Goal: Transaction & Acquisition: Purchase product/service

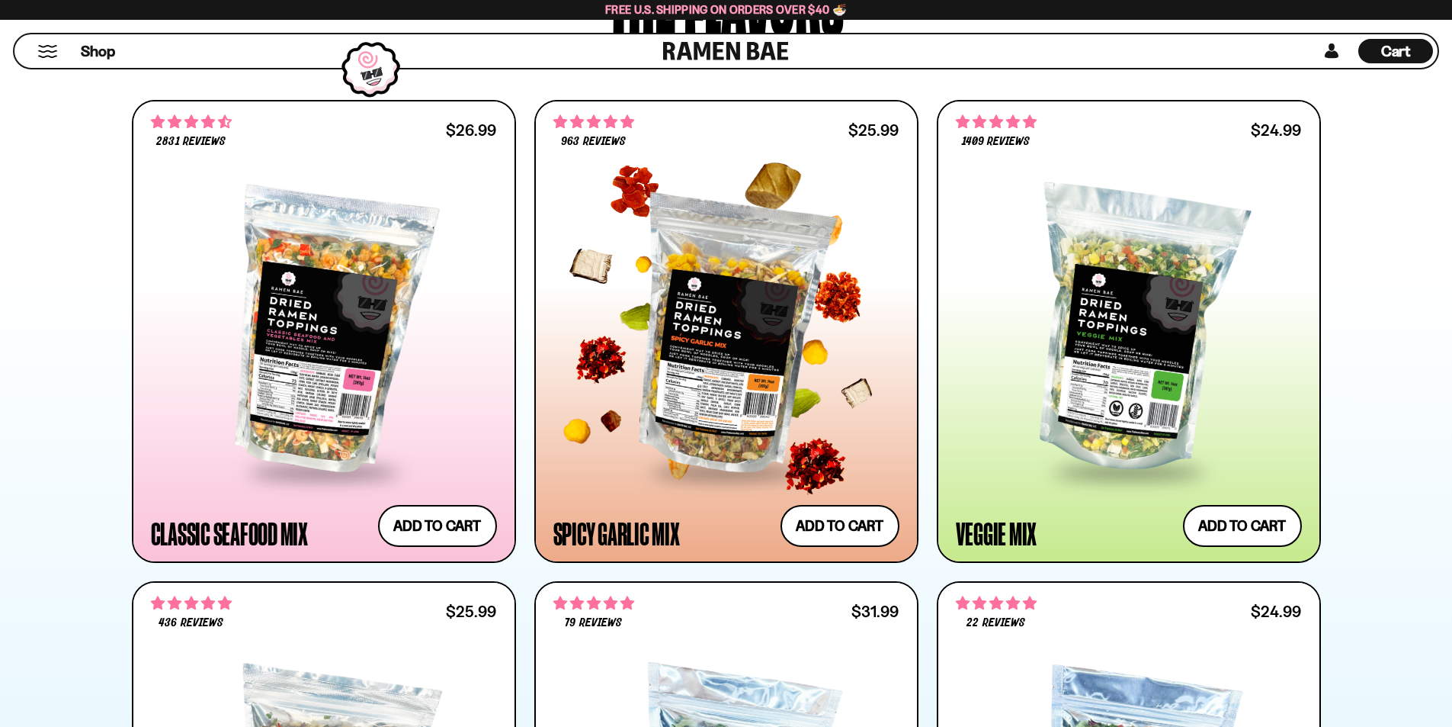
scroll to position [762, 0]
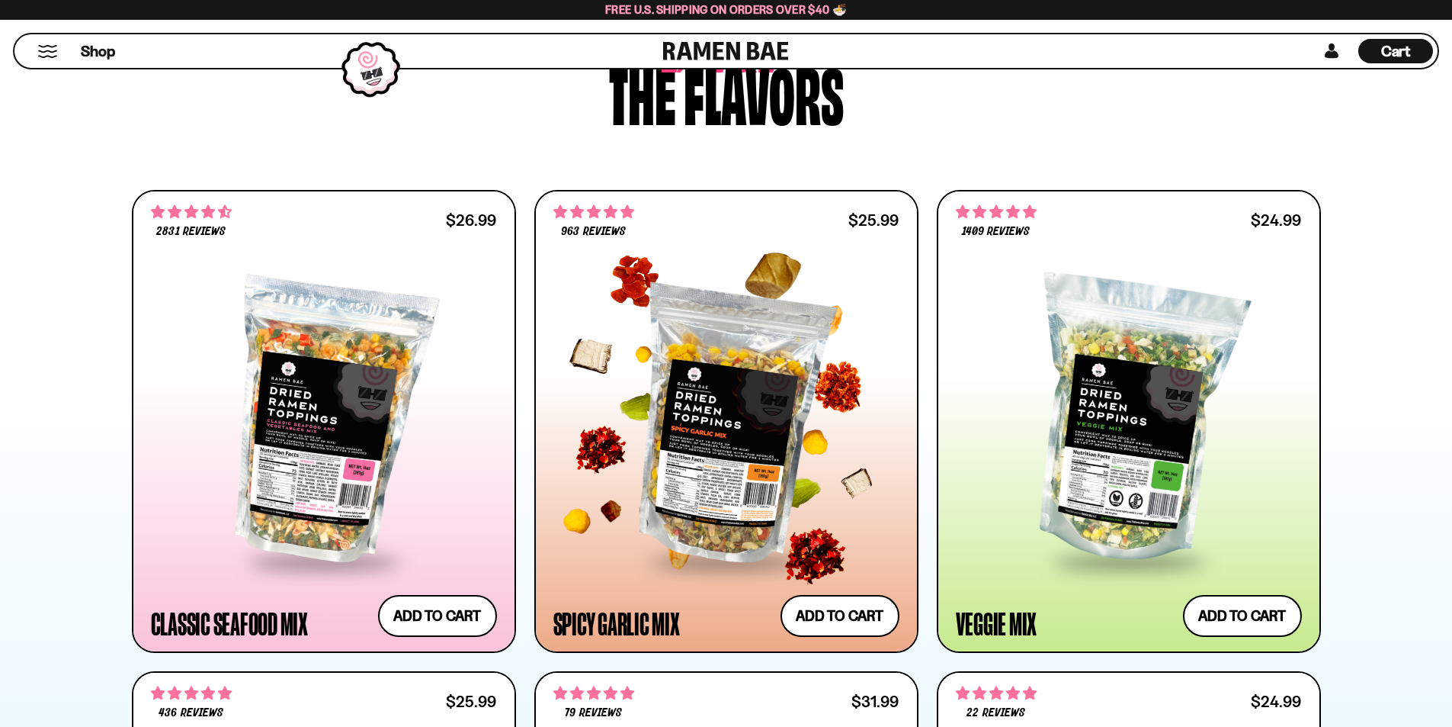
click at [761, 374] on div at bounding box center [726, 421] width 346 height 278
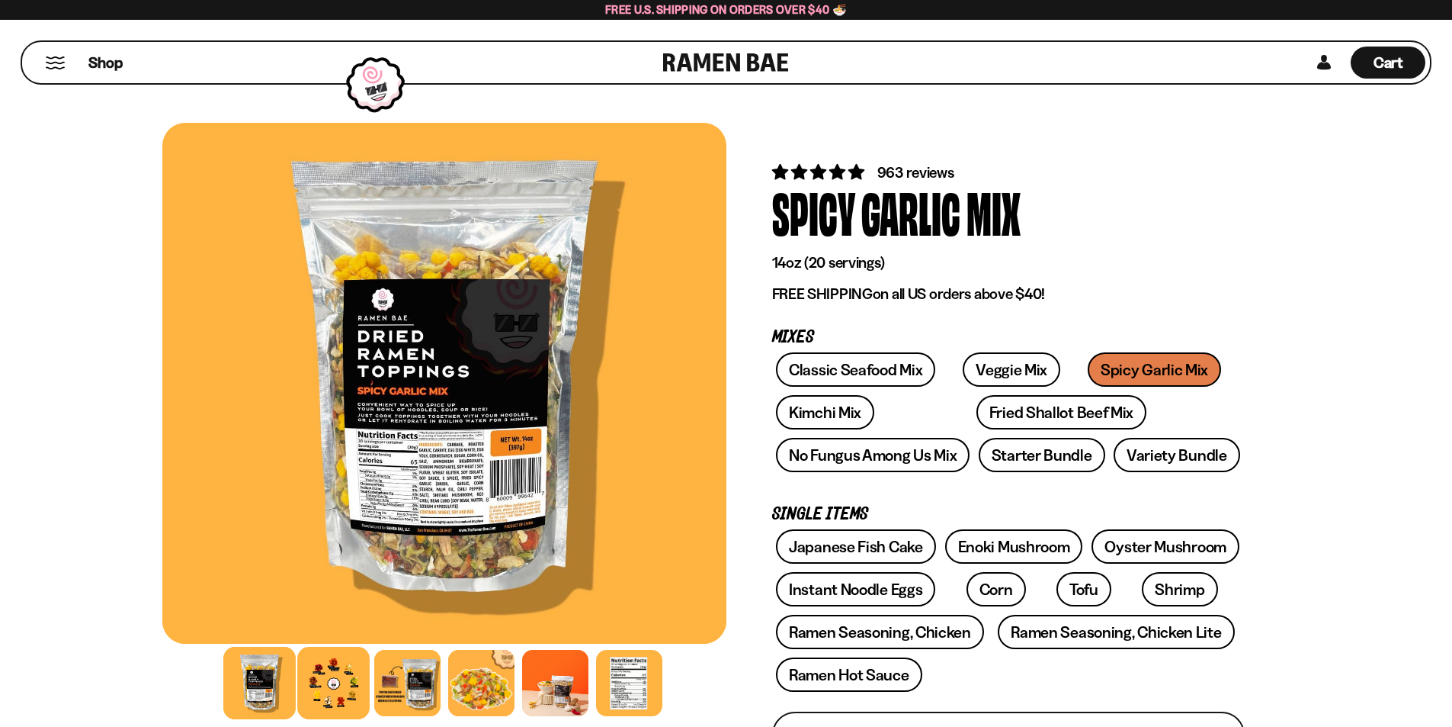
click at [343, 684] on div at bounding box center [333, 682] width 72 height 72
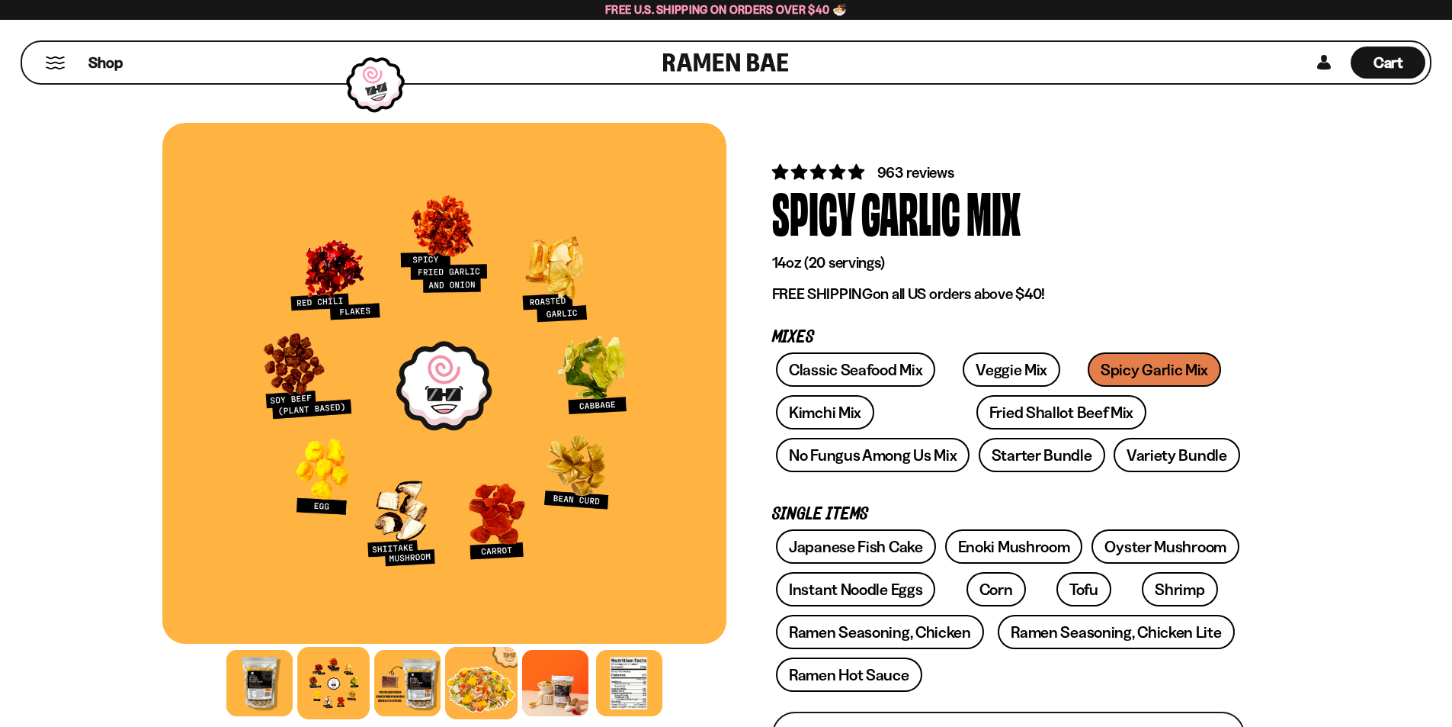
click at [489, 694] on div at bounding box center [481, 682] width 72 height 72
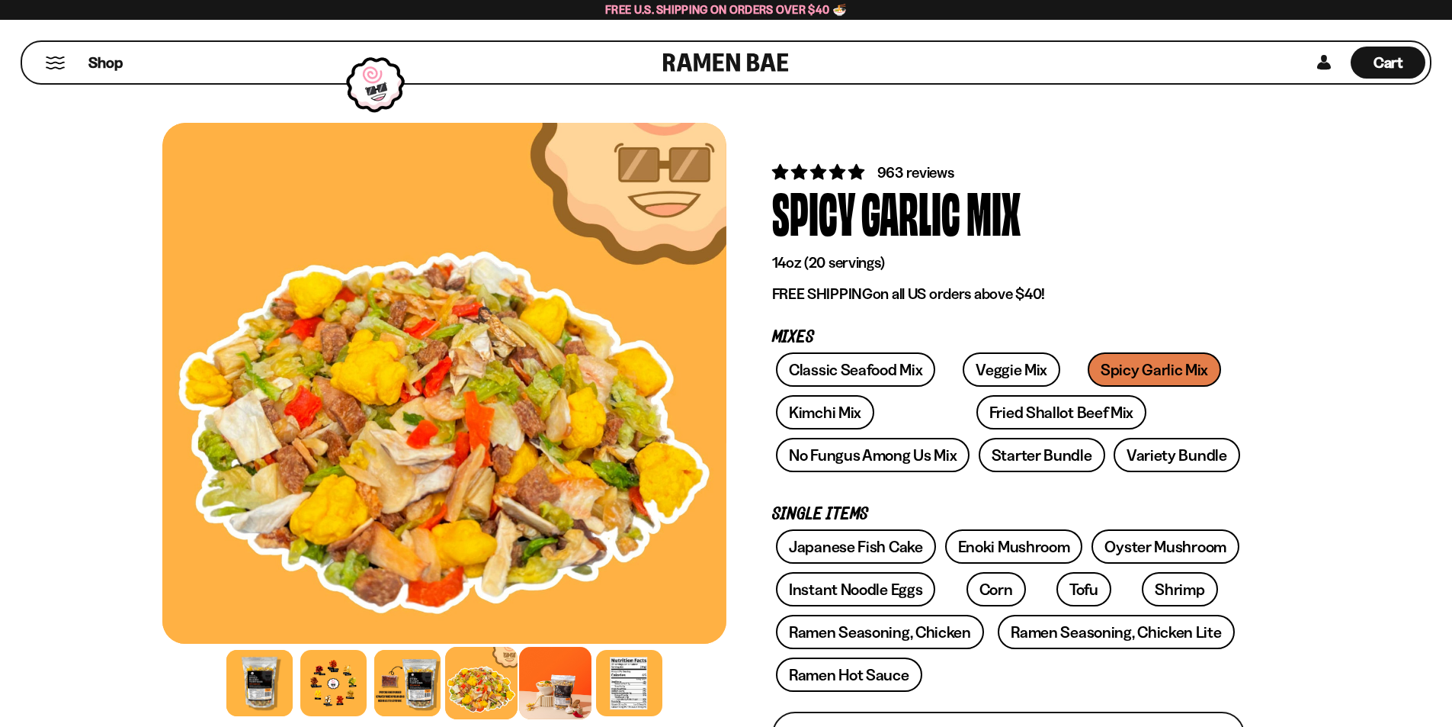
click at [557, 670] on div at bounding box center [555, 682] width 72 height 72
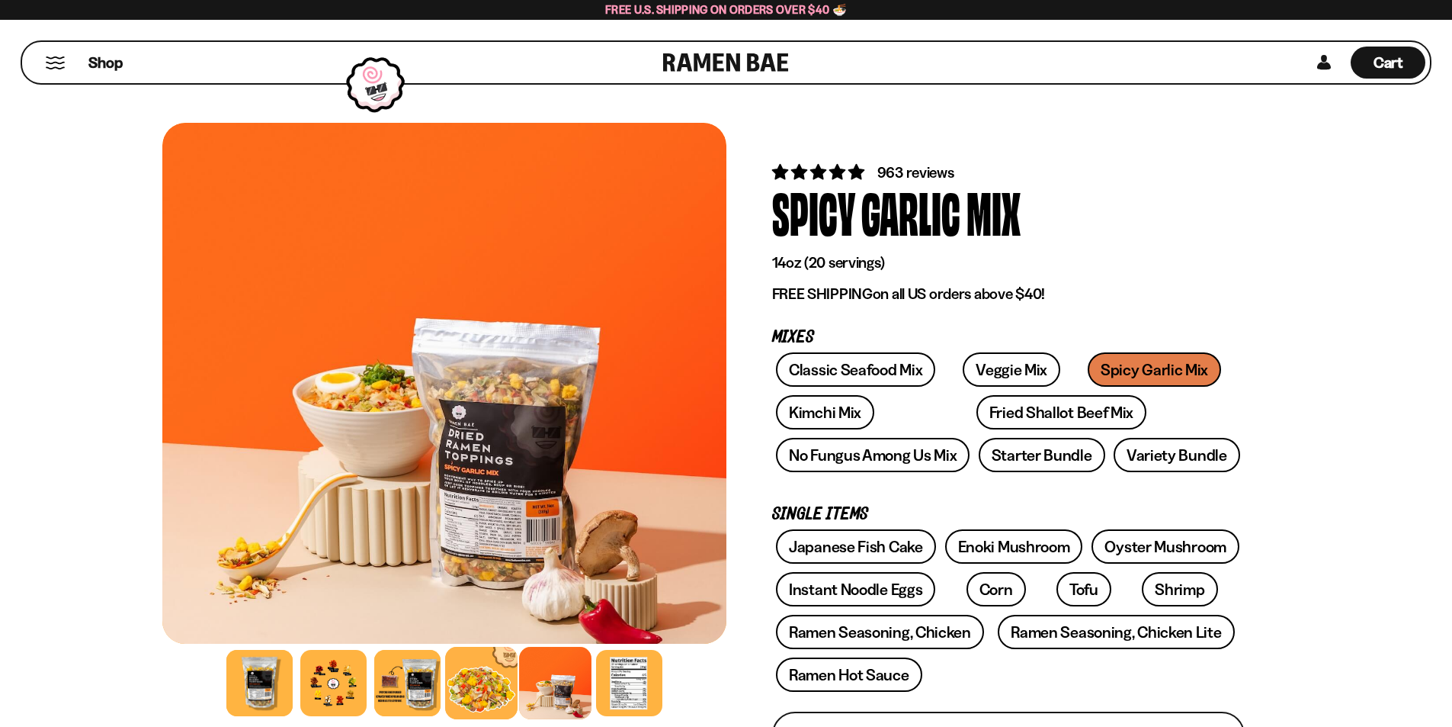
click at [478, 684] on div at bounding box center [481, 682] width 72 height 72
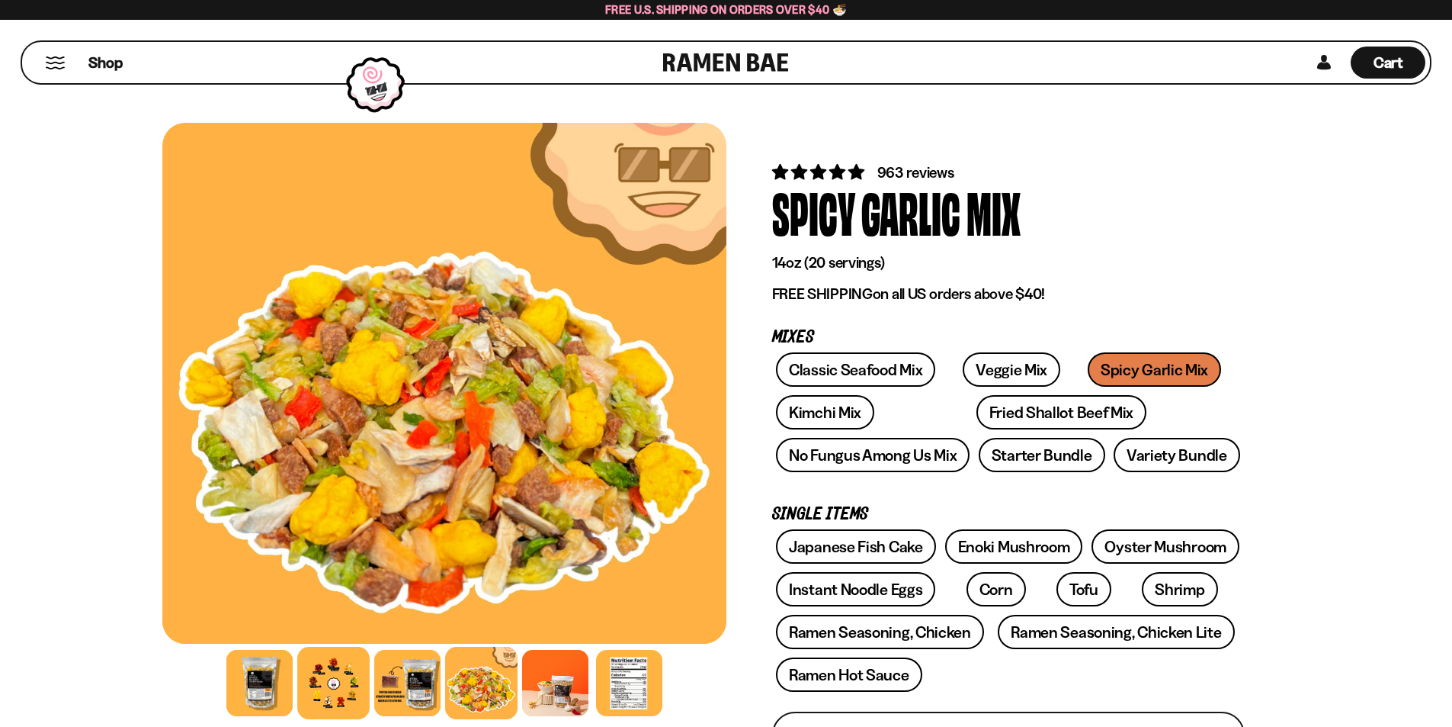
click at [342, 667] on div at bounding box center [333, 682] width 72 height 72
